Goal: Find specific page/section: Find specific page/section

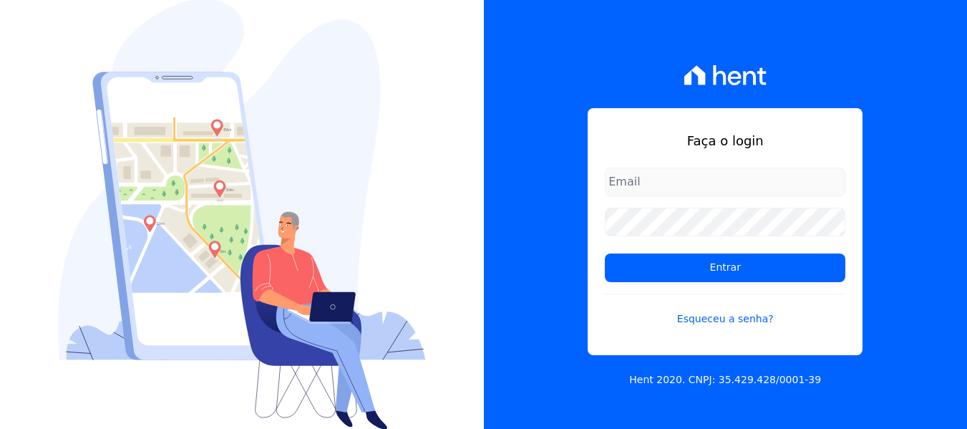
drag, startPoint x: 0, startPoint y: 0, endPoint x: 655, endPoint y: 180, distance: 679.1
click at [655, 180] on input "email" at bounding box center [725, 181] width 240 height 29
type input "[PERSON_NAME][EMAIL_ADDRESS][DOMAIN_NAME]"
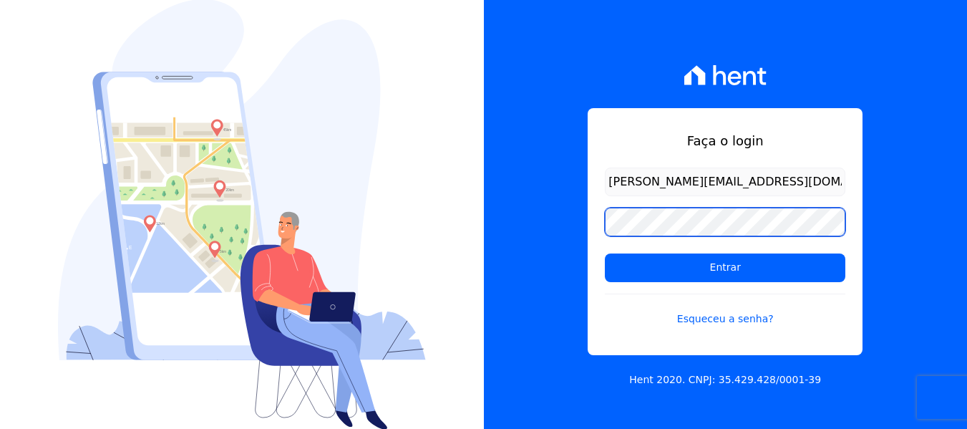
click at [605, 253] on input "Entrar" at bounding box center [725, 267] width 240 height 29
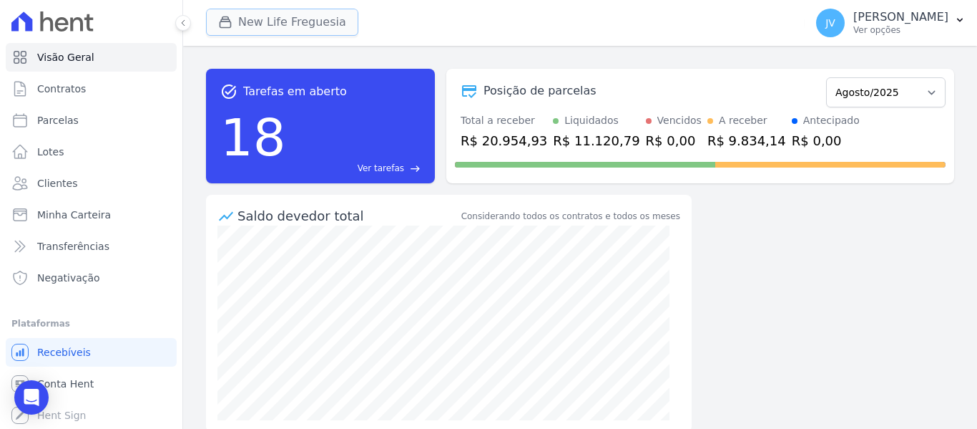
click at [267, 26] on button "New Life Freguesia" at bounding box center [282, 22] width 152 height 27
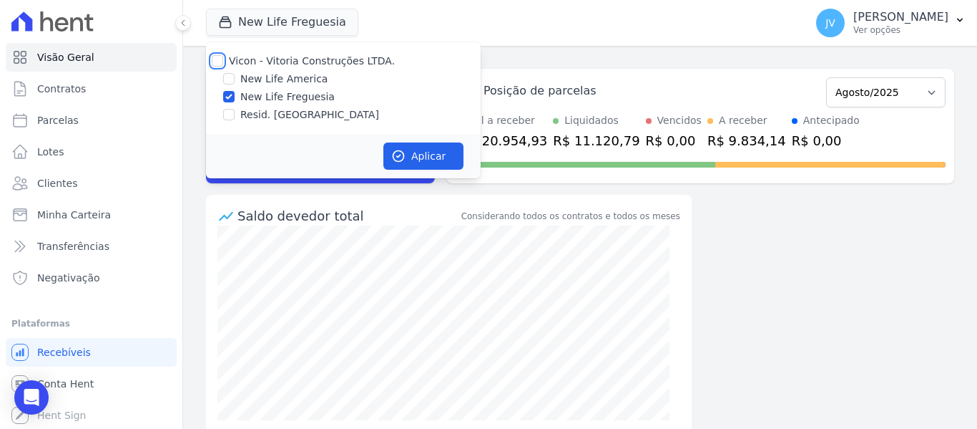
click at [220, 61] on input "Vicon - Vitoria Construções LTDA." at bounding box center [217, 60] width 11 height 11
checkbox input "true"
click at [404, 146] on button "Aplicar" at bounding box center [424, 155] width 80 height 27
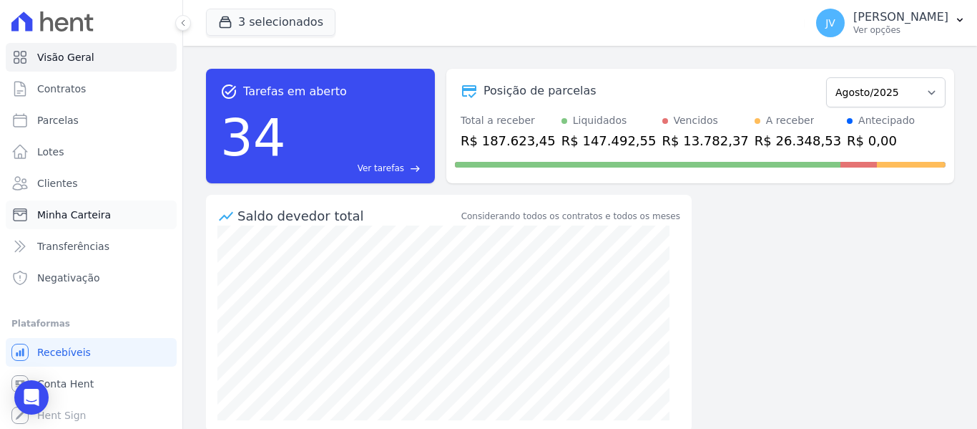
click at [92, 218] on span "Minha Carteira" at bounding box center [74, 215] width 74 height 14
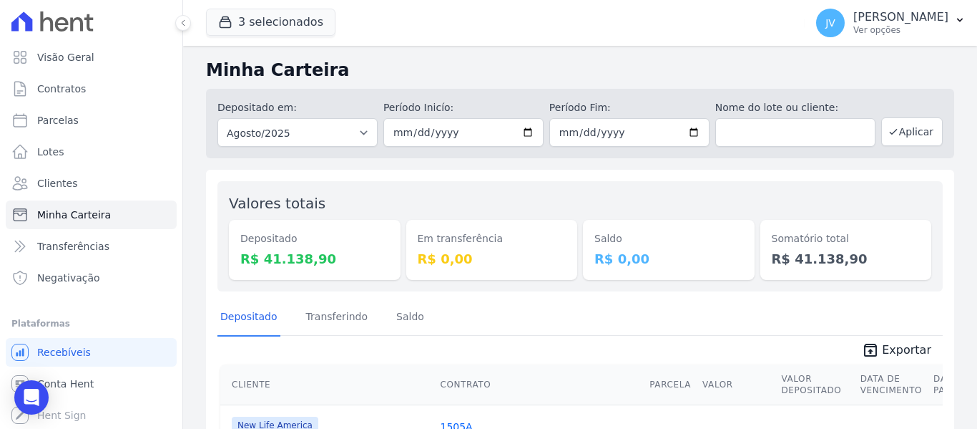
drag, startPoint x: 632, startPoint y: 255, endPoint x: 587, endPoint y: 236, distance: 49.0
click at [587, 236] on div "Saldo R$ 0,00" at bounding box center [669, 250] width 172 height 60
drag, startPoint x: 462, startPoint y: 260, endPoint x: 403, endPoint y: 229, distance: 66.3
click at [406, 230] on div "Em transferência R$ 0,00" at bounding box center [492, 250] width 172 height 60
drag, startPoint x: 307, startPoint y: 260, endPoint x: 228, endPoint y: 242, distance: 81.4
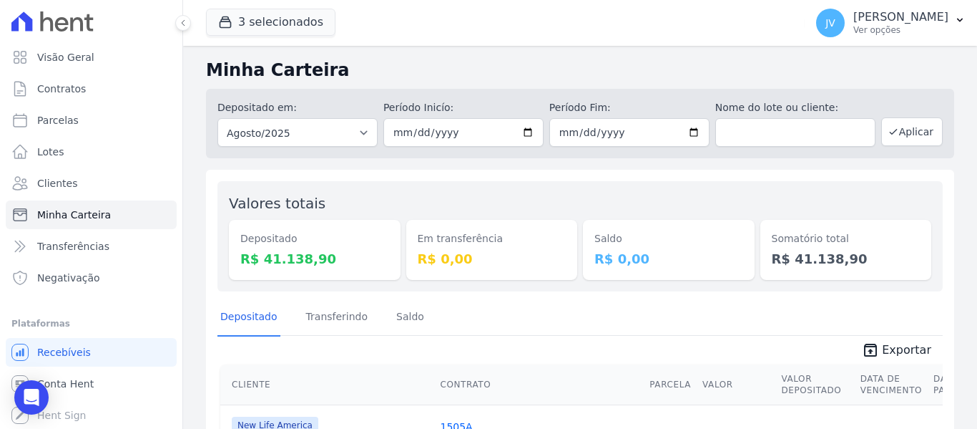
click at [228, 242] on div "Valores totais Depositado R$ 41.138,90 Em transferência R$ 0,00 Saldo R$ 0,00 S…" at bounding box center [581, 236] width 726 height 110
click at [57, 127] on span "Parcelas" at bounding box center [58, 120] width 42 height 14
select select
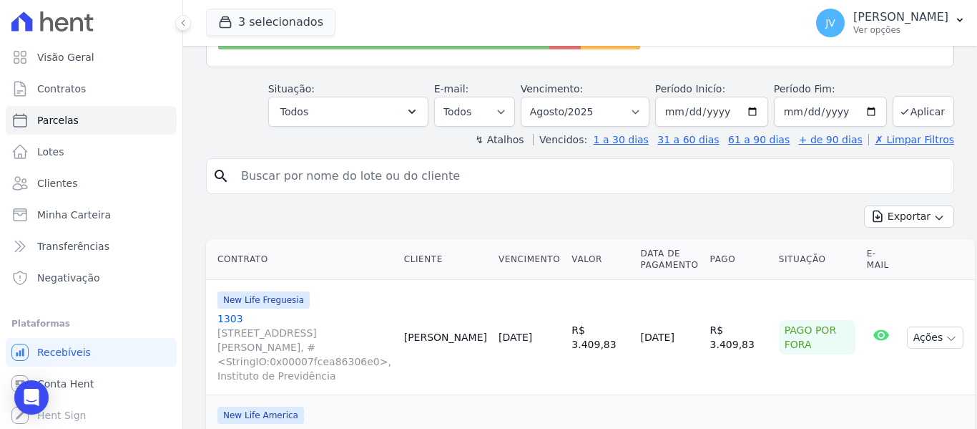
scroll to position [215, 0]
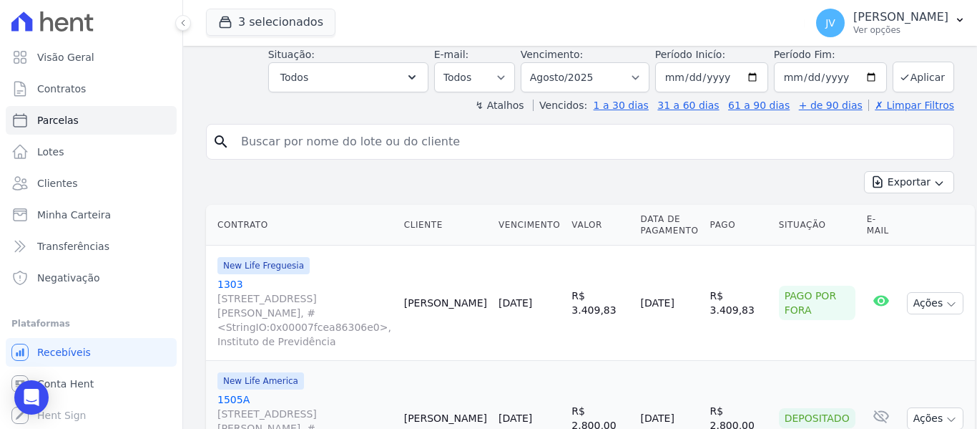
click at [419, 151] on input "search" at bounding box center [591, 141] width 716 height 29
type input "elenice"
select select
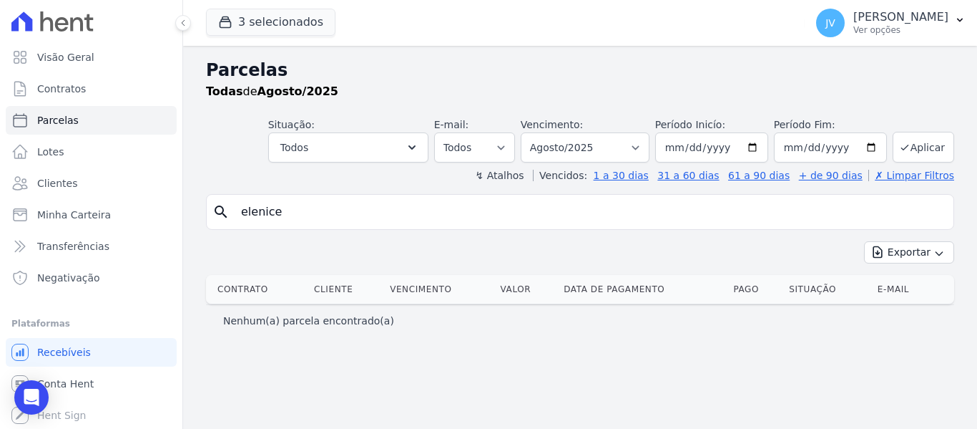
drag, startPoint x: 640, startPoint y: 79, endPoint x: 629, endPoint y: 76, distance: 11.3
click at [640, 79] on h2 "Parcelas" at bounding box center [580, 70] width 748 height 26
click at [108, 128] on link "Parcelas" at bounding box center [91, 120] width 171 height 29
select select
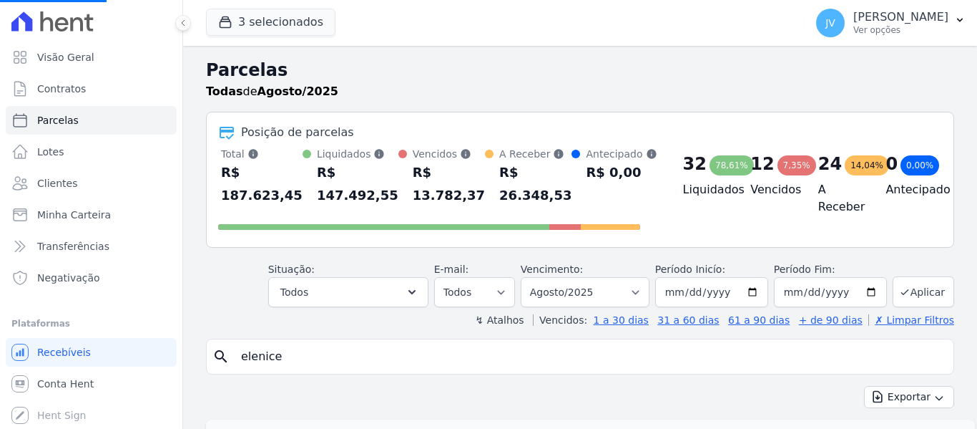
select select
